Goal: Task Accomplishment & Management: Manage account settings

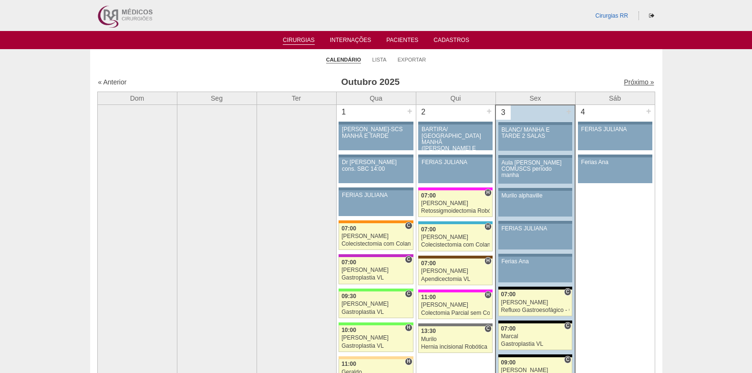
click at [626, 83] on link "Próximo »" at bounding box center [639, 82] width 30 height 8
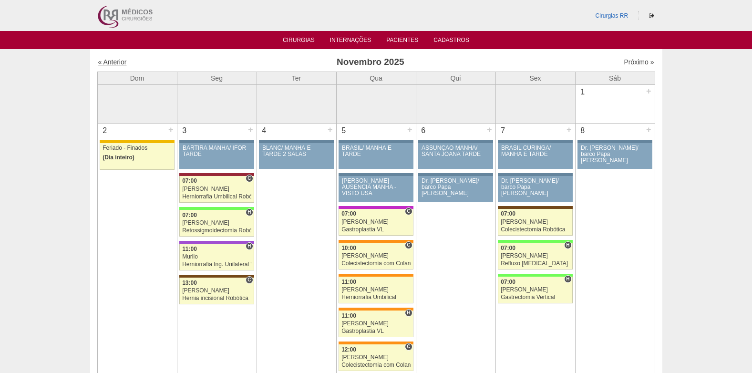
click at [117, 61] on link "« Anterior" at bounding box center [112, 62] width 29 height 8
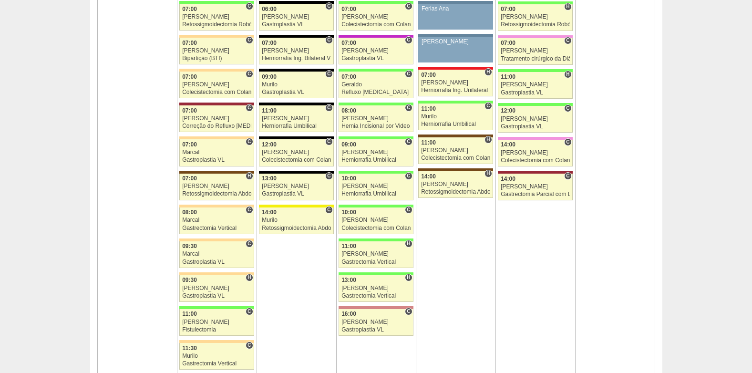
scroll to position [620, 0]
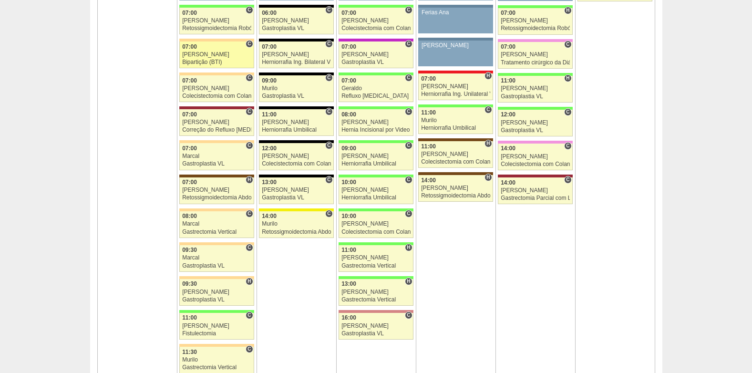
click at [204, 53] on div "[PERSON_NAME]" at bounding box center [216, 54] width 69 height 6
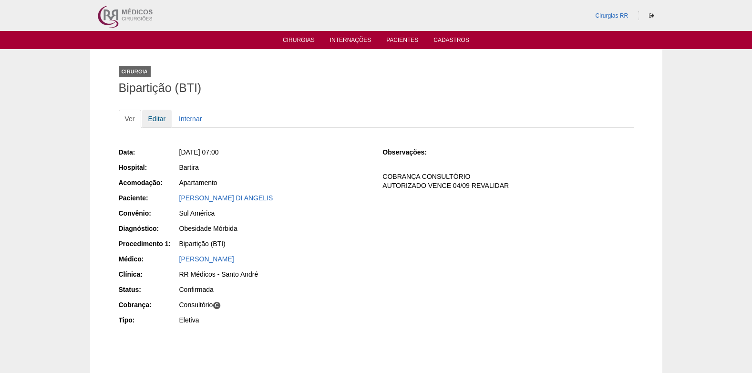
click at [156, 119] on link "Editar" at bounding box center [157, 119] width 30 height 18
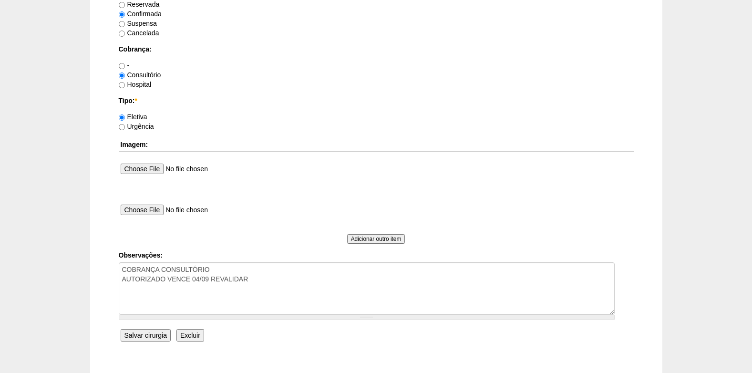
scroll to position [810, 0]
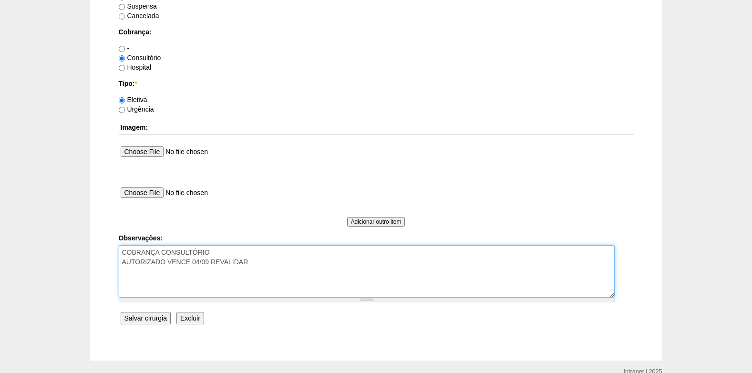
drag, startPoint x: 257, startPoint y: 265, endPoint x: 192, endPoint y: 268, distance: 64.9
click at [192, 268] on textarea "COBRANÇA CONSULTÓRIO AUTORIZADO VENCE 04/09 REVALIDAR" at bounding box center [367, 271] width 496 height 52
type textarea "COBRANÇA CONSULTÓRIO AUTORIZADO VENCE 02/11"
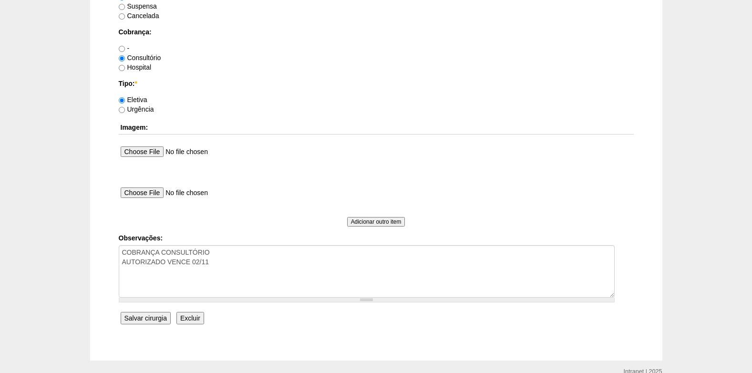
click at [146, 318] on input "Salvar cirurgia" at bounding box center [146, 318] width 50 height 12
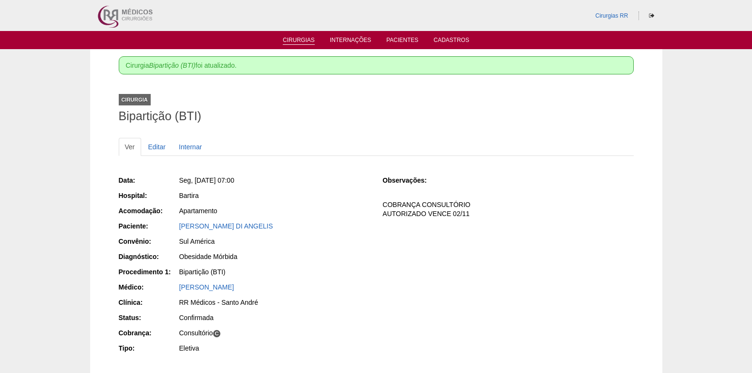
click at [292, 44] on link "Cirurgias" at bounding box center [299, 41] width 32 height 8
